Goal: Find specific page/section: Find specific page/section

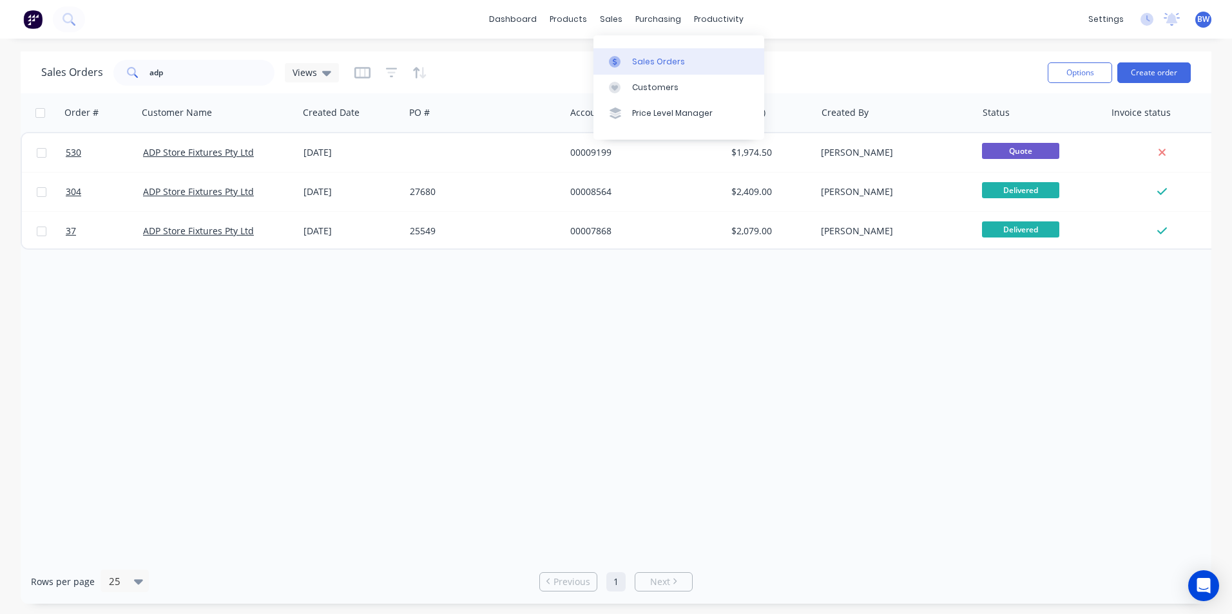
click at [620, 59] on icon at bounding box center [615, 62] width 12 height 12
click at [189, 71] on input "adp" at bounding box center [212, 73] width 126 height 26
type input "a"
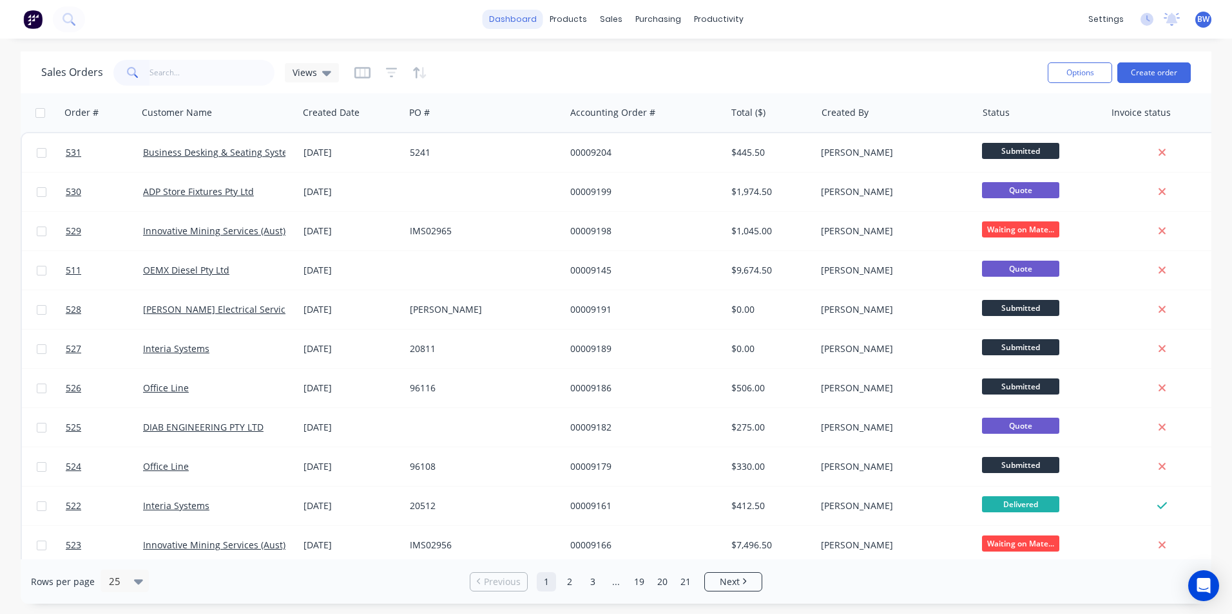
click at [517, 23] on link "dashboard" at bounding box center [512, 19] width 61 height 19
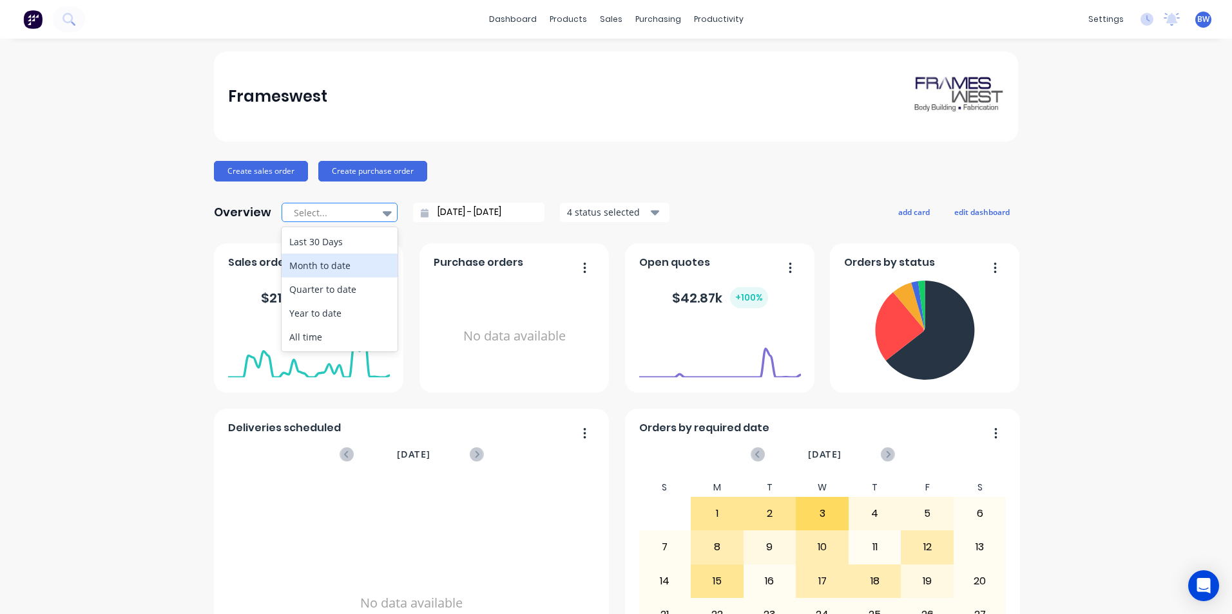
click at [360, 262] on div "Month to date" at bounding box center [339, 266] width 116 height 24
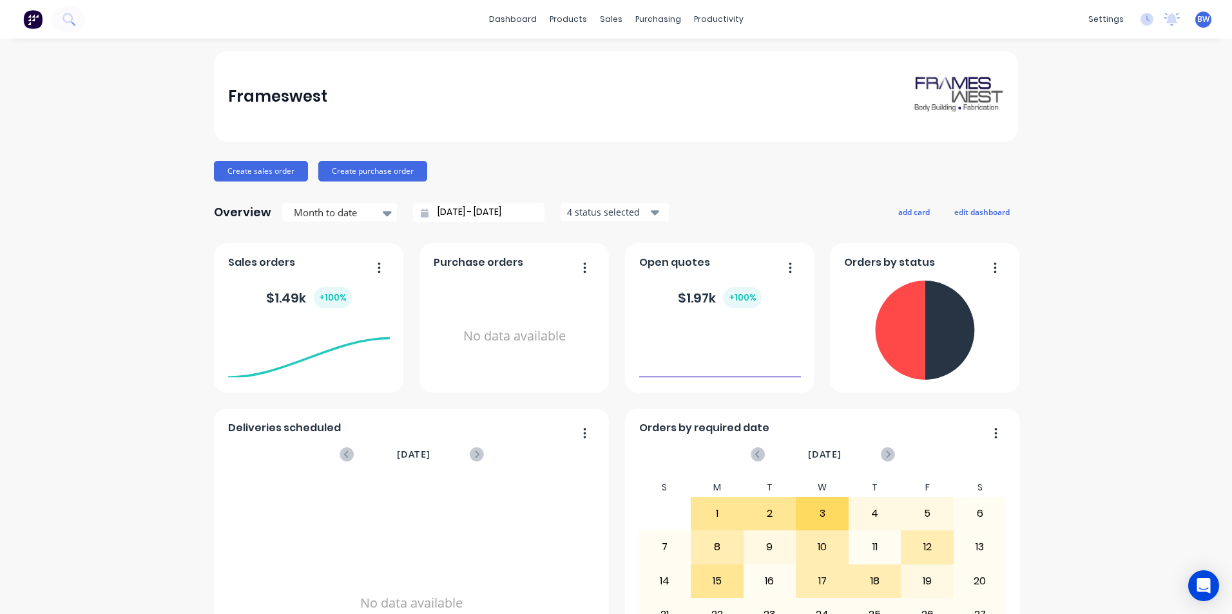
click at [602, 211] on div "4 status selected" at bounding box center [607, 212] width 81 height 14
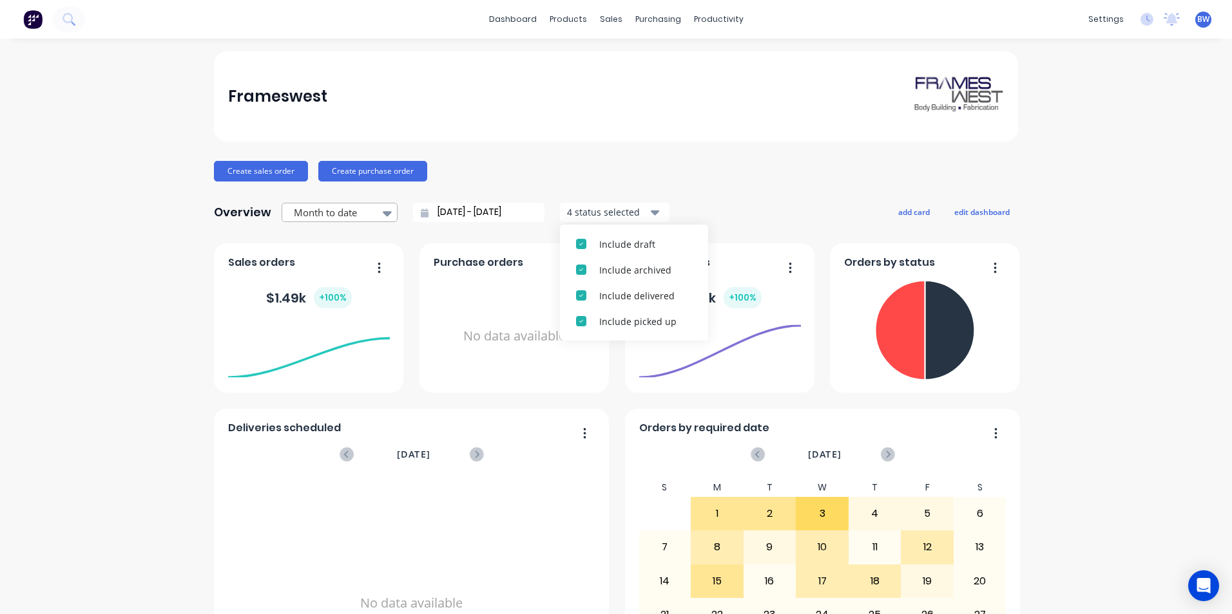
click at [371, 212] on div "Month to date" at bounding box center [333, 213] width 89 height 19
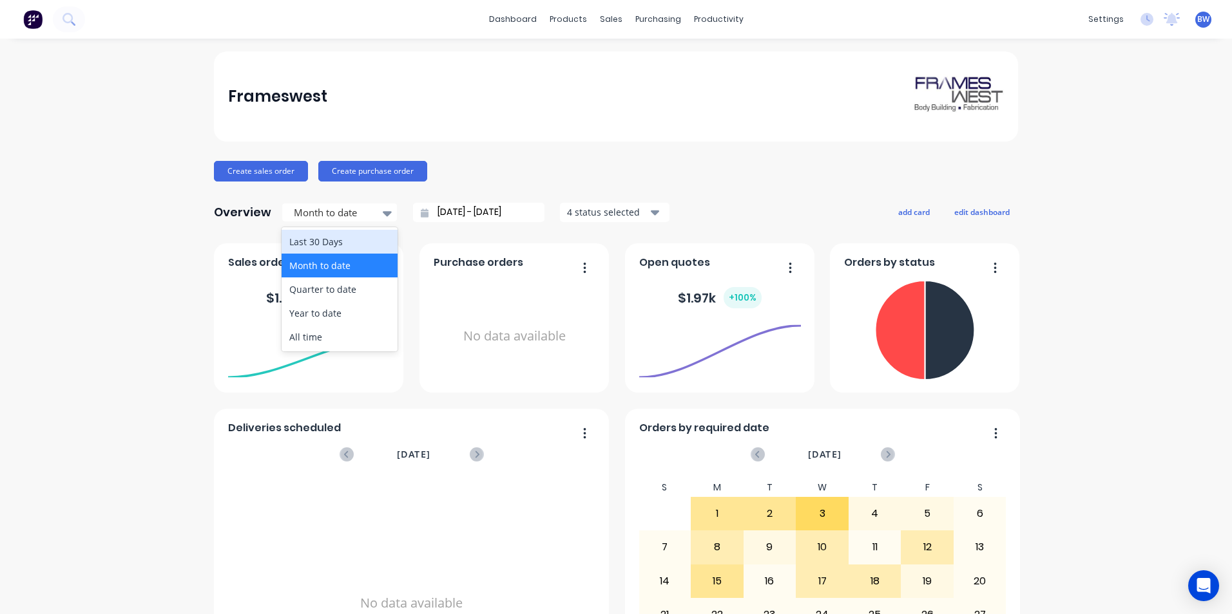
click at [360, 245] on div "Last 30 Days" at bounding box center [339, 242] width 116 height 24
type input "[DATE] - [DATE]"
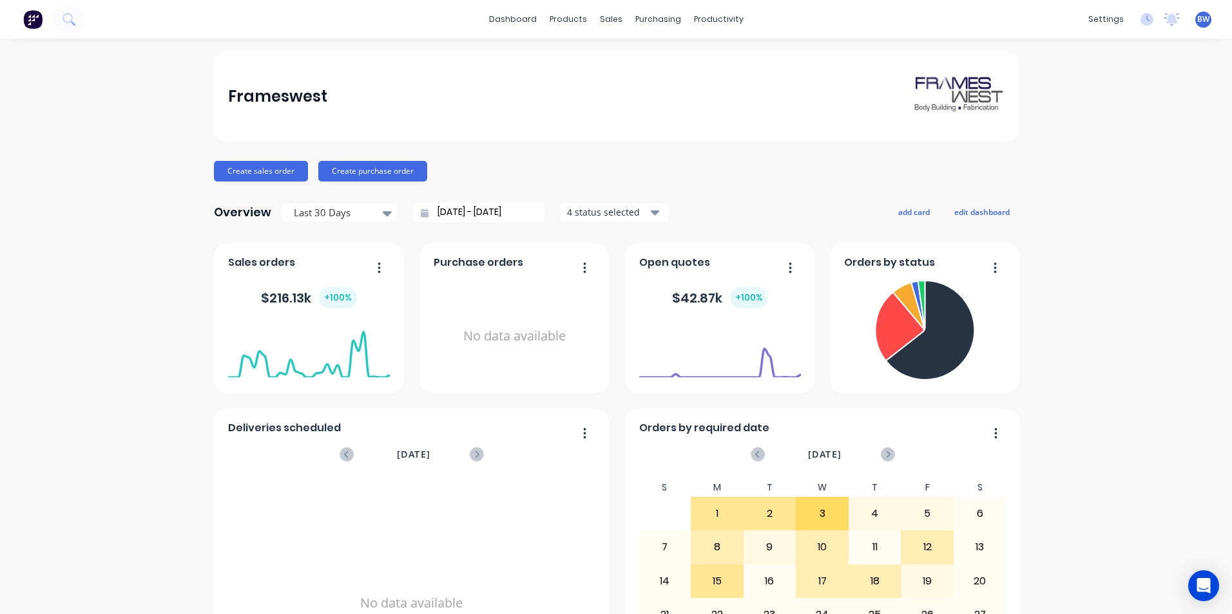
click at [587, 211] on div "4 status selected" at bounding box center [607, 212] width 81 height 14
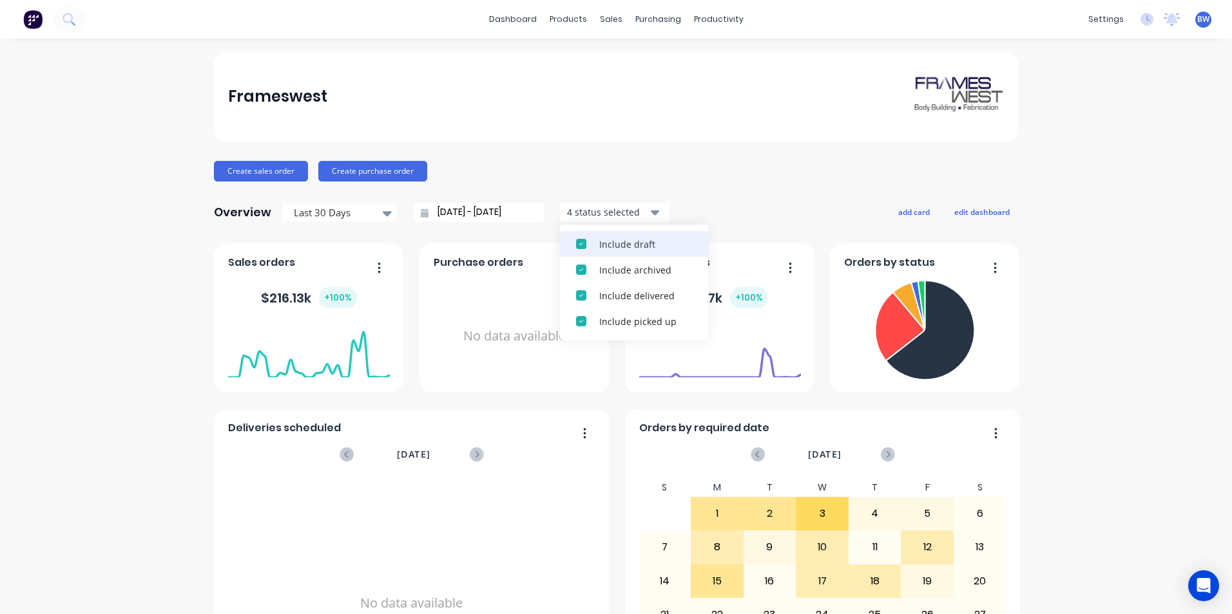
click at [595, 232] on button "Include draft" at bounding box center [634, 244] width 148 height 26
click at [599, 238] on div "Include archived" at bounding box center [645, 245] width 93 height 14
click at [590, 207] on div "2 status selected" at bounding box center [607, 212] width 81 height 14
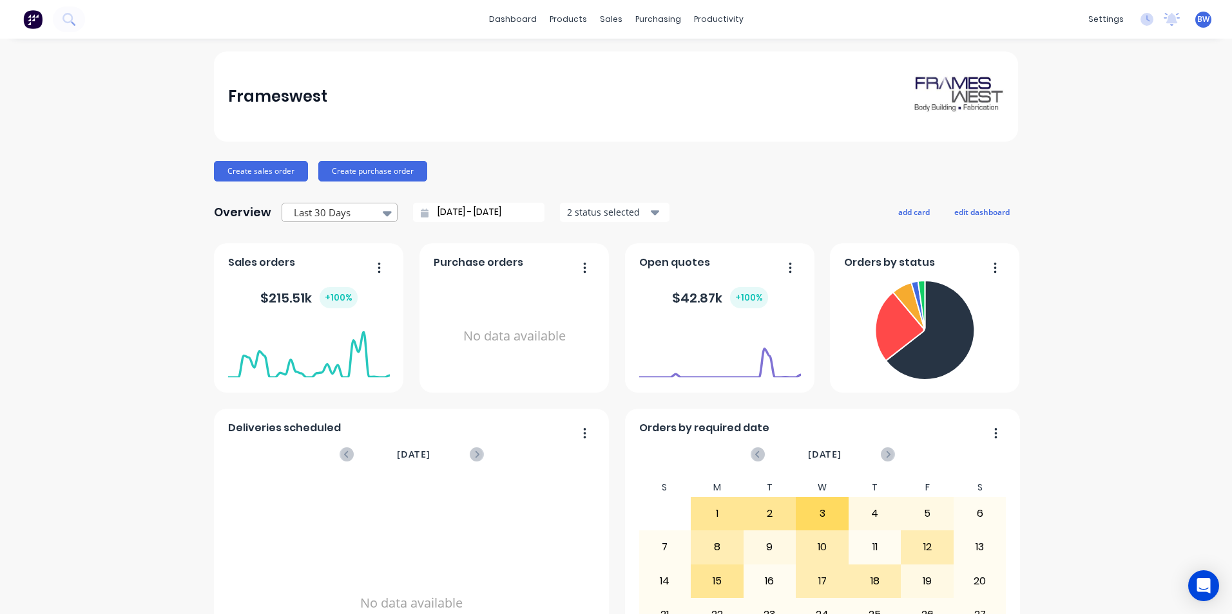
click at [384, 214] on icon at bounding box center [387, 213] width 9 height 14
click at [623, 64] on link "Sales Orders" at bounding box center [674, 61] width 171 height 26
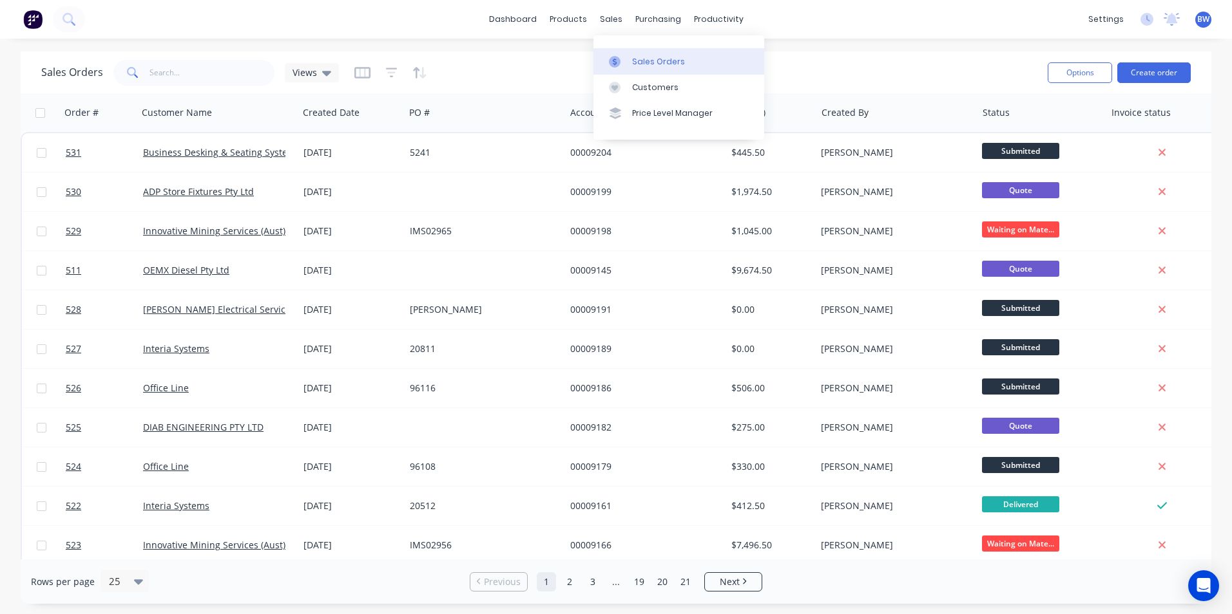
click at [631, 63] on link "Sales Orders" at bounding box center [678, 61] width 171 height 26
click at [458, 26] on div "dashboard products sales purchasing productivity dashboard products Product Cat…" at bounding box center [616, 19] width 1232 height 39
